Goal: Find contact information: Find contact information

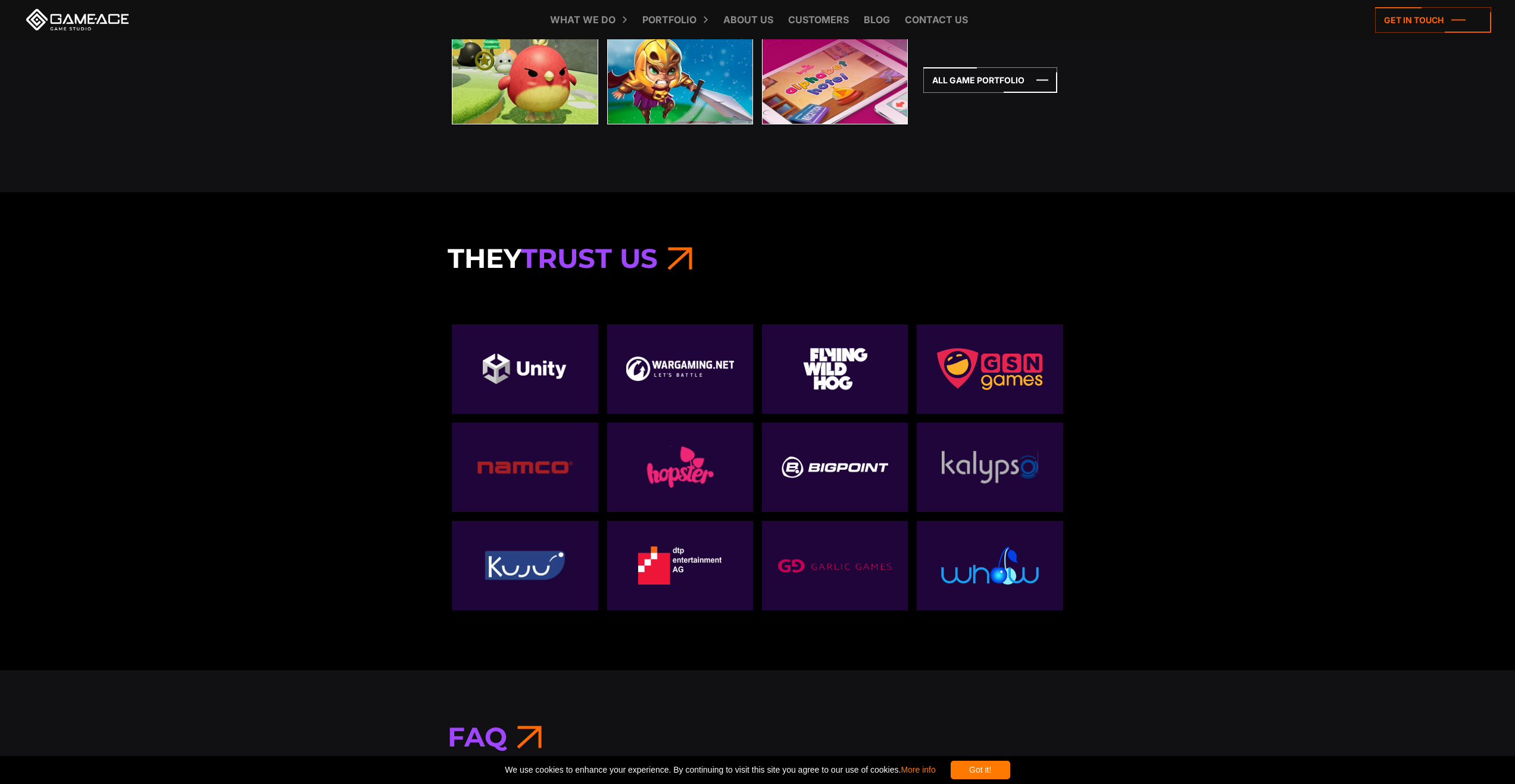
scroll to position [4166, 0]
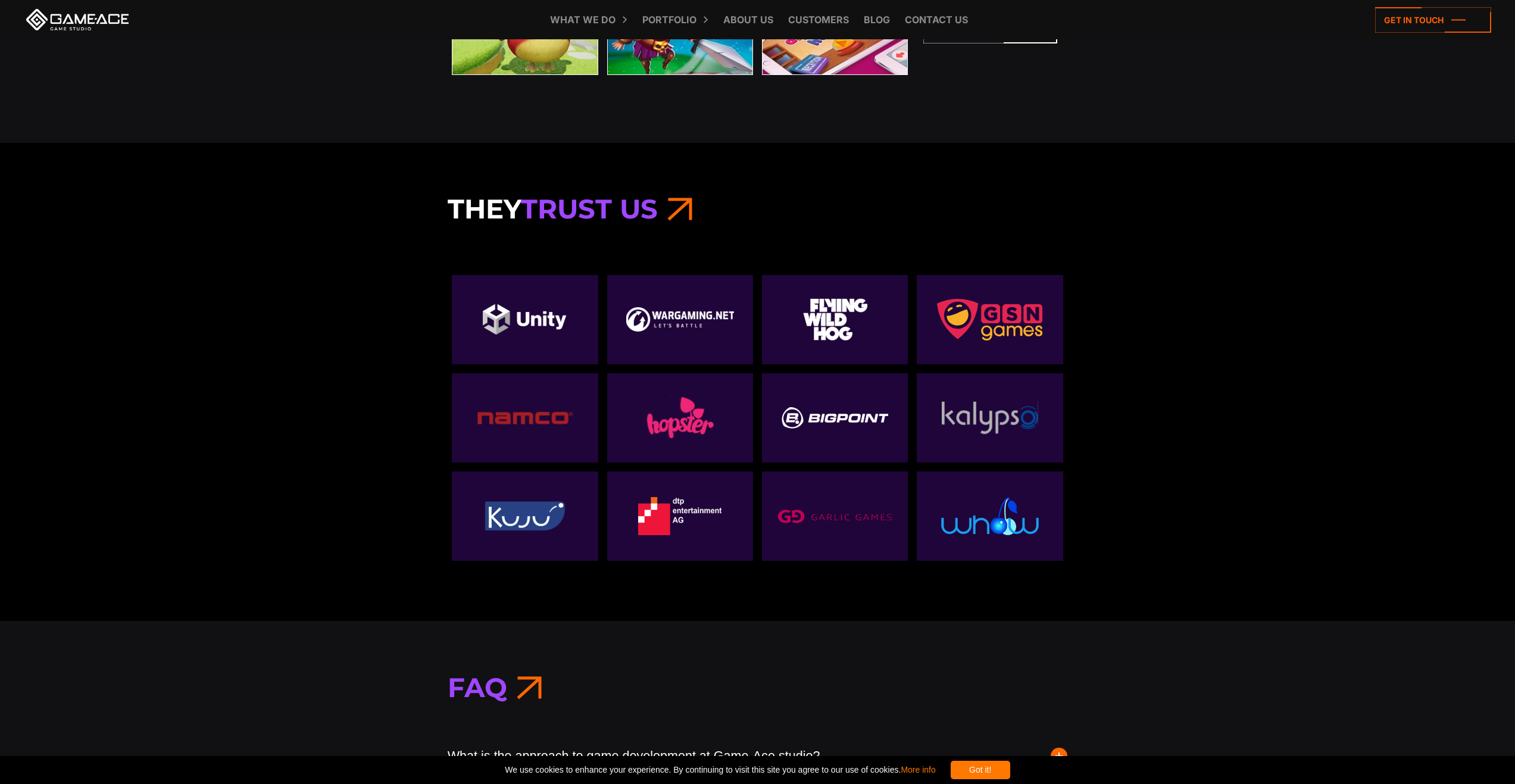
click at [1319, 376] on div "They Trust Us" at bounding box center [758, 382] width 1515 height 478
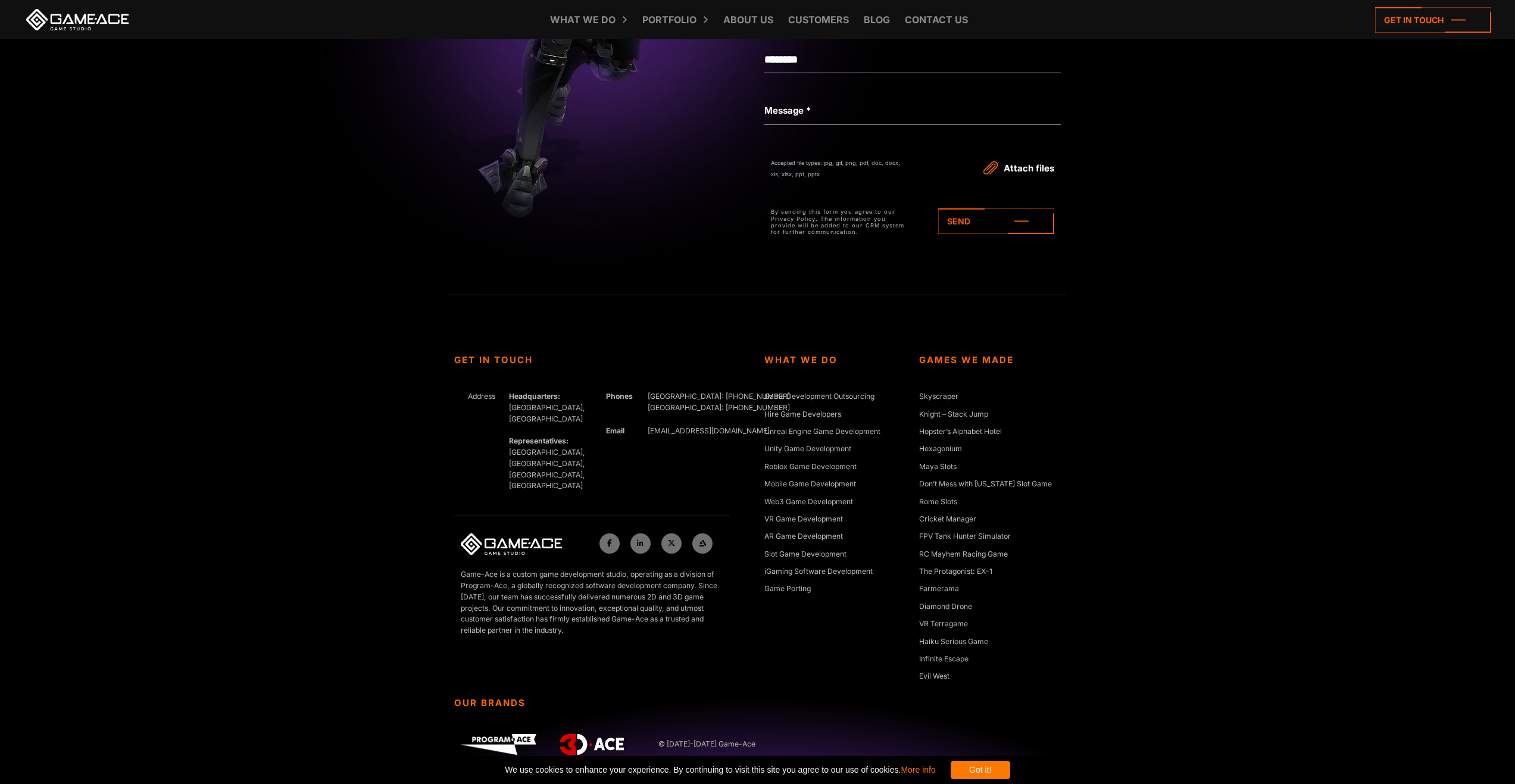
scroll to position [5451, 0]
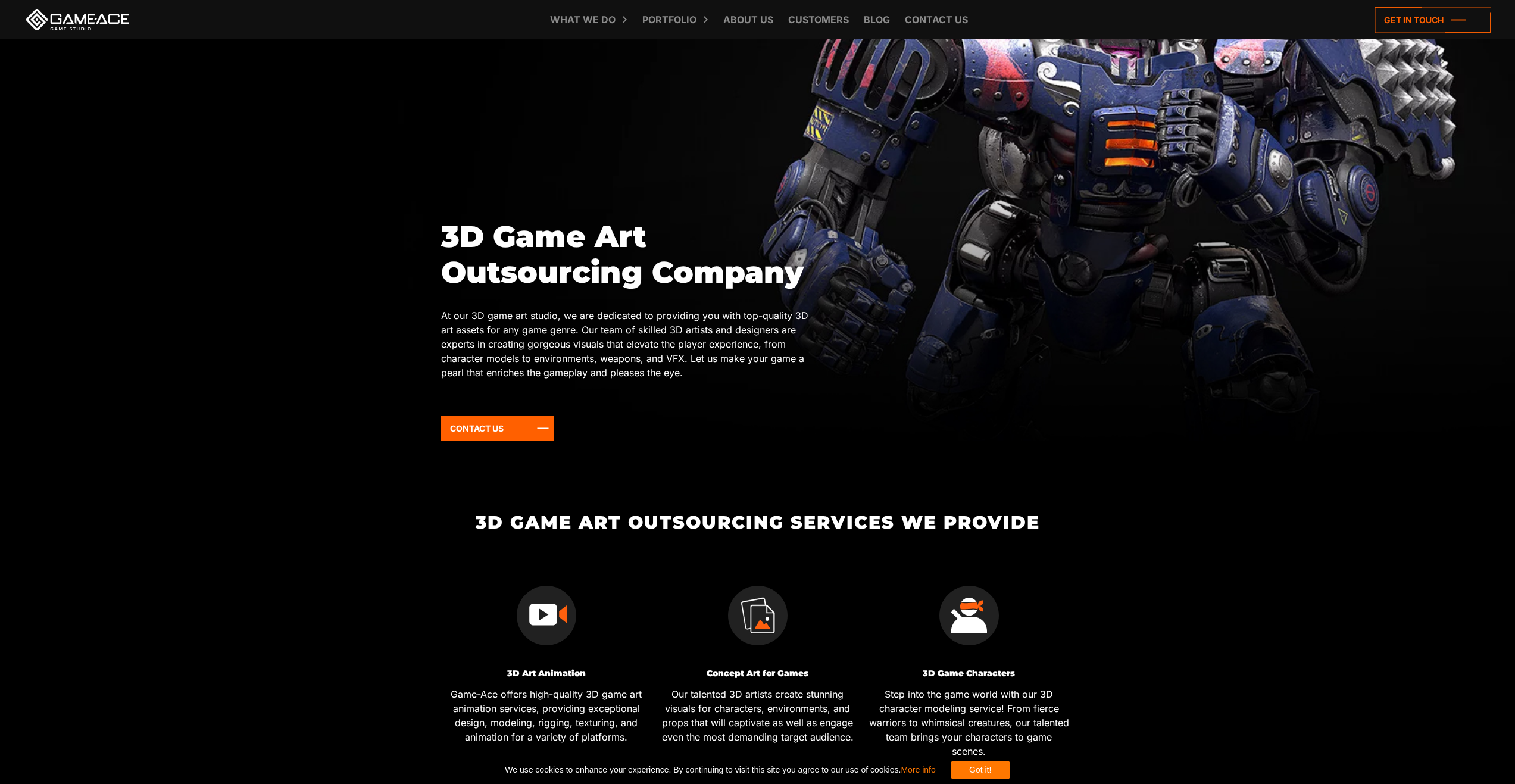
scroll to position [209, 0]
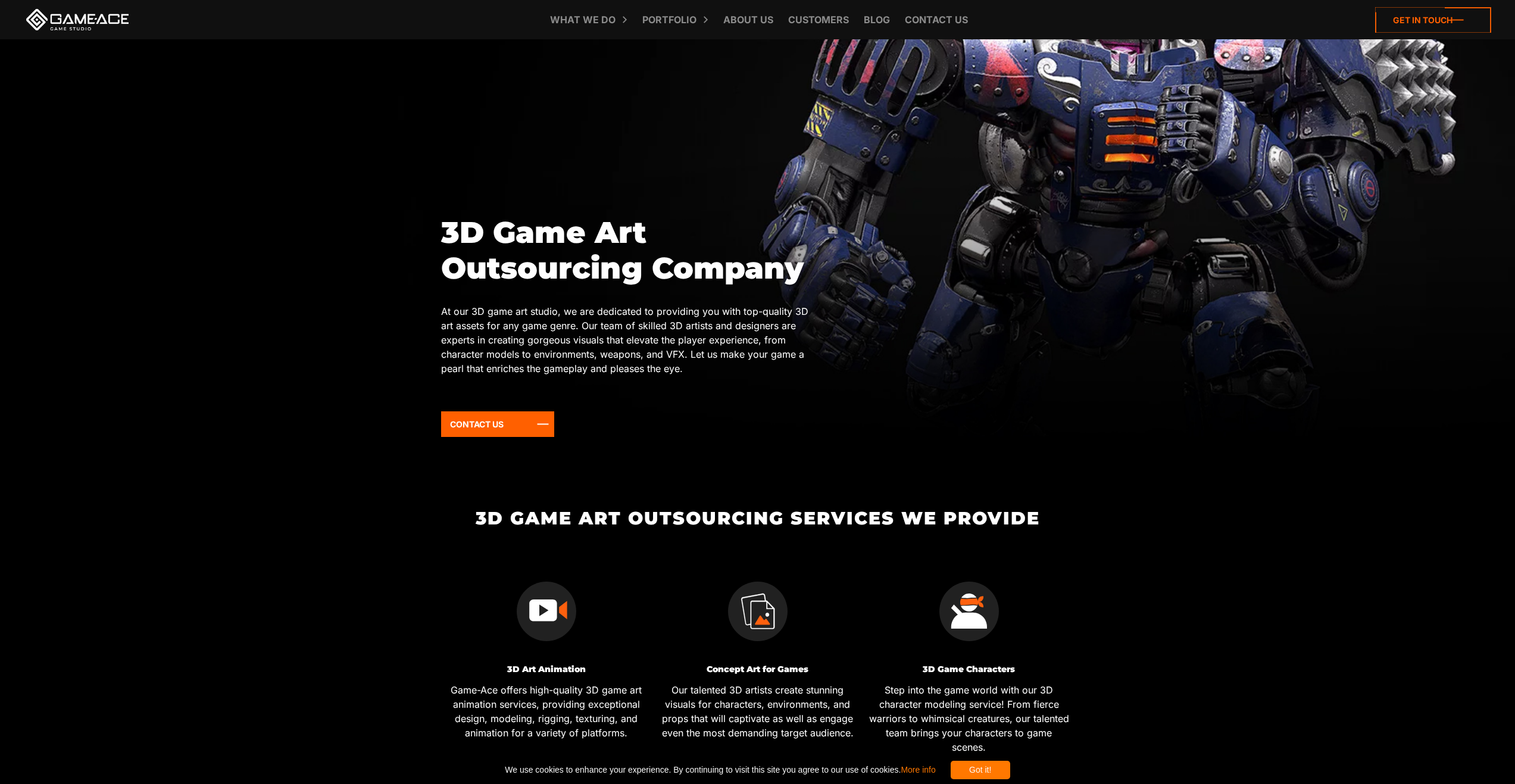
click at [1456, 23] on icon at bounding box center [1433, 20] width 116 height 26
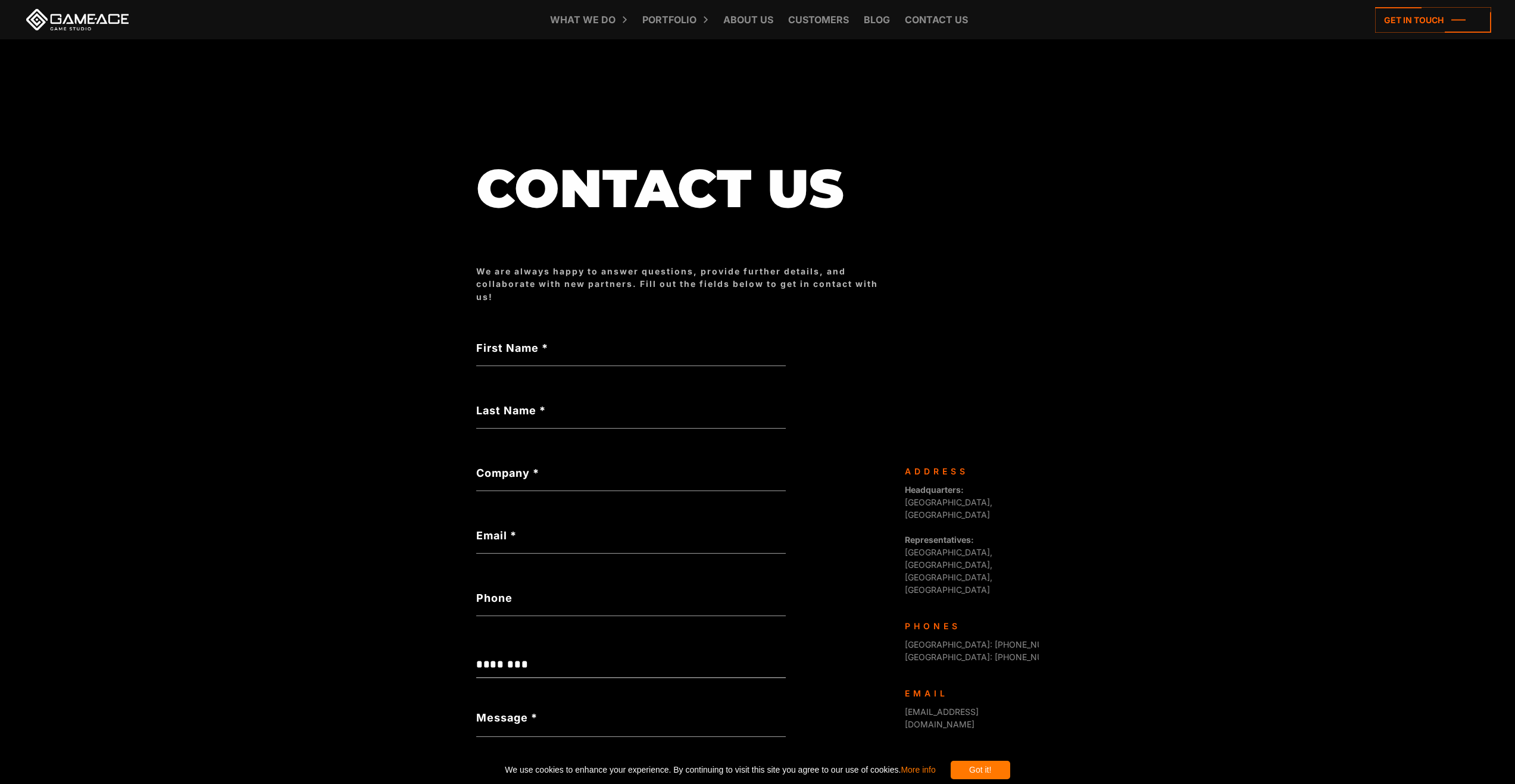
scroll to position [158, 0]
